Goal: Task Accomplishment & Management: Manage account settings

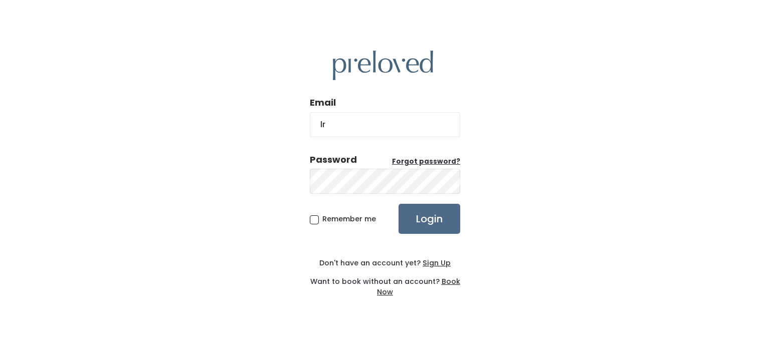
type input "[EMAIL_ADDRESS][DOMAIN_NAME]"
click at [322, 223] on span "Remember me" at bounding box center [349, 219] width 54 height 10
click at [322, 221] on input "Remember me" at bounding box center [325, 217] width 7 height 7
checkbox input "true"
click at [412, 215] on input "Login" at bounding box center [430, 219] width 62 height 30
